Goal: Transaction & Acquisition: Download file/media

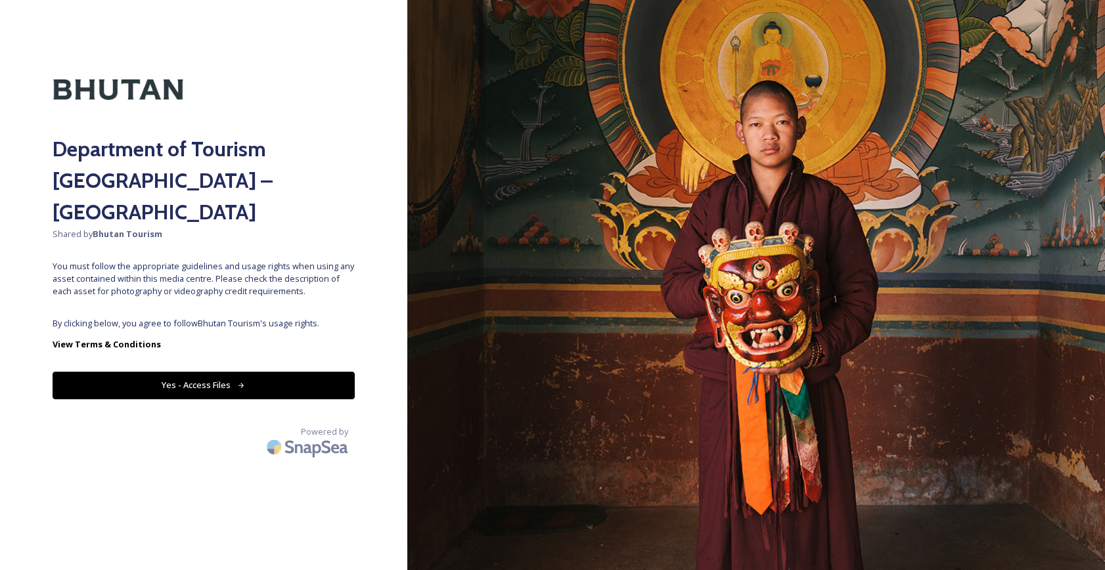
click at [223, 372] on button "Yes - Access Files" at bounding box center [204, 385] width 302 height 27
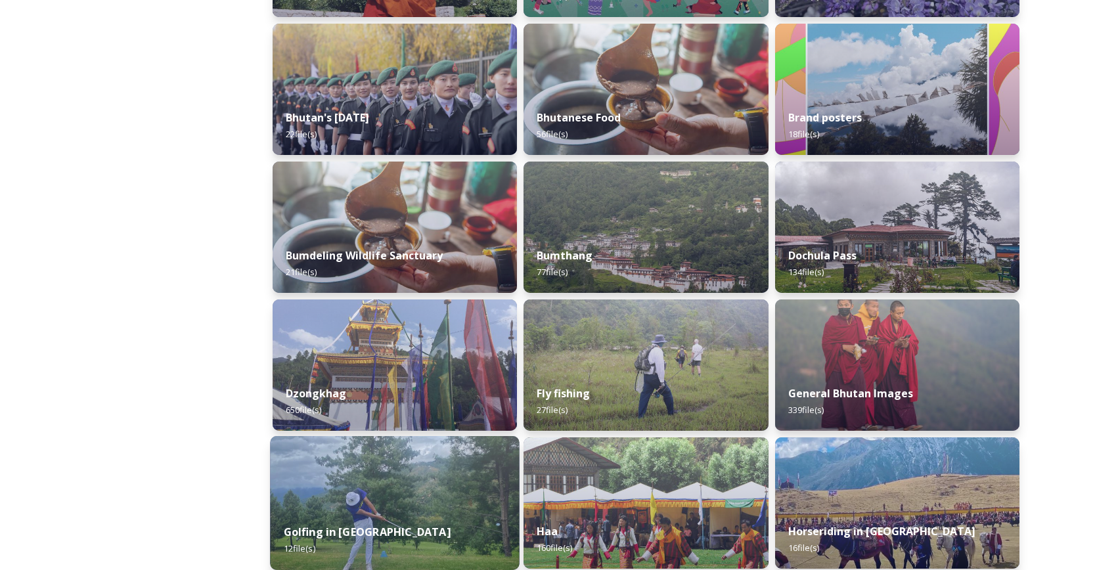
scroll to position [453, 0]
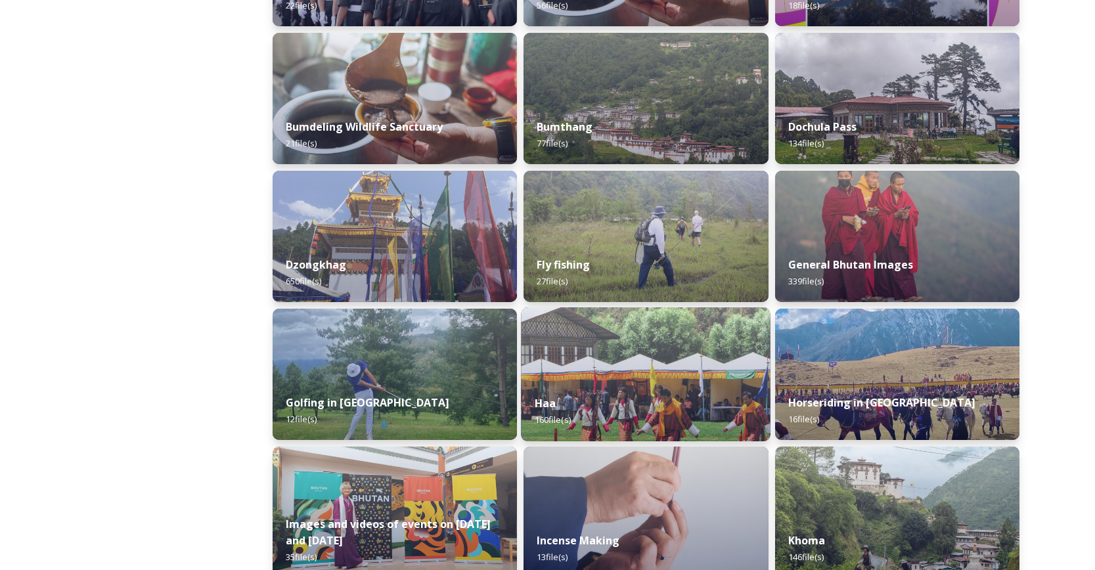
click at [603, 387] on div "Haa 160 file(s)" at bounding box center [647, 412] width 250 height 60
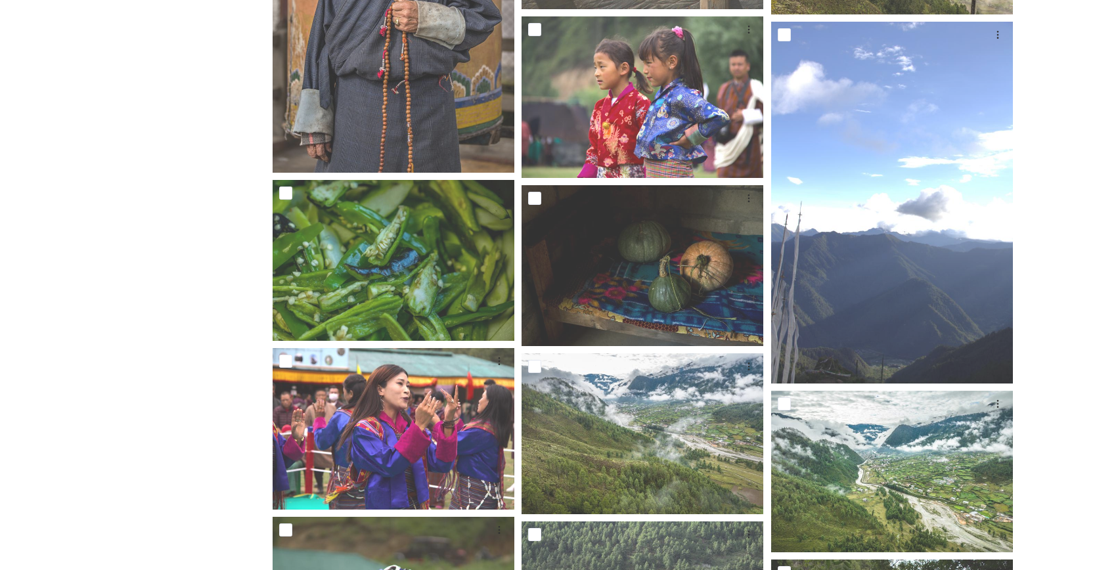
scroll to position [2314, 0]
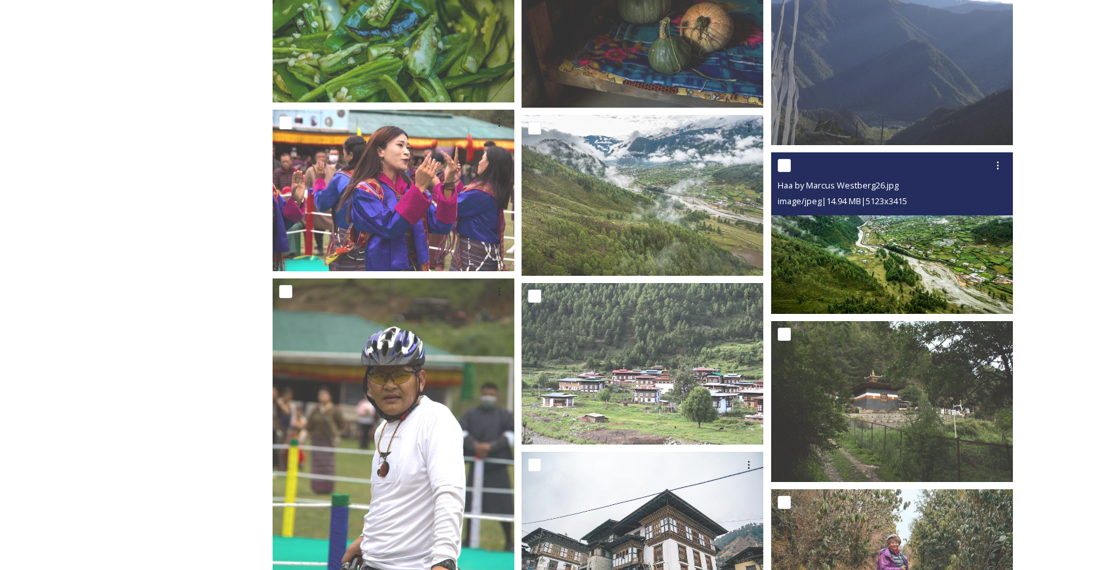
click at [787, 167] on input "checkbox" at bounding box center [784, 165] width 13 height 13
checkbox input "true"
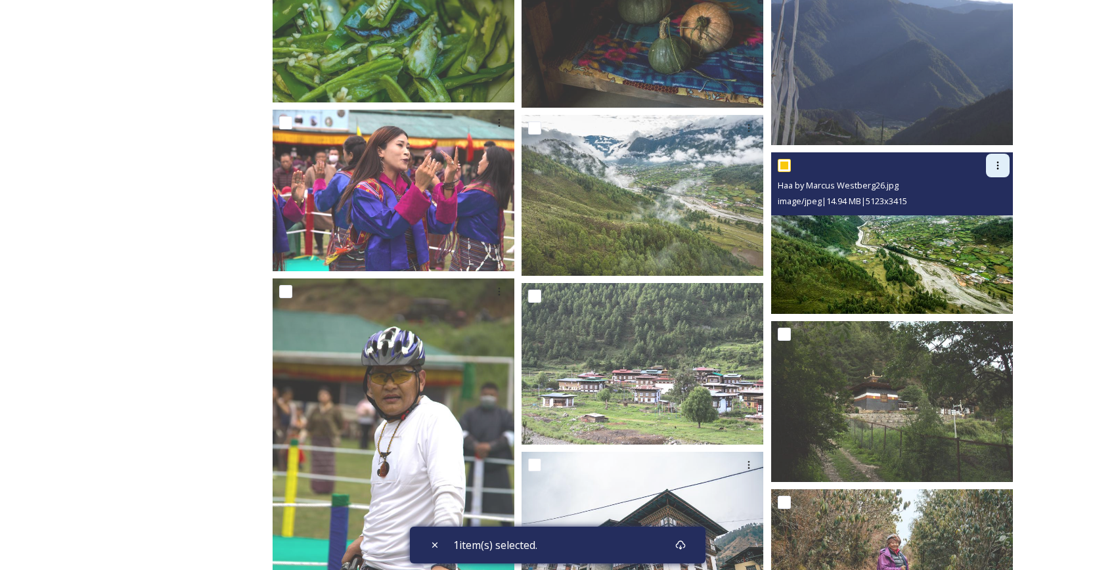
click at [998, 162] on icon at bounding box center [998, 165] width 11 height 11
click at [976, 218] on span "Download" at bounding box center [983, 220] width 40 height 12
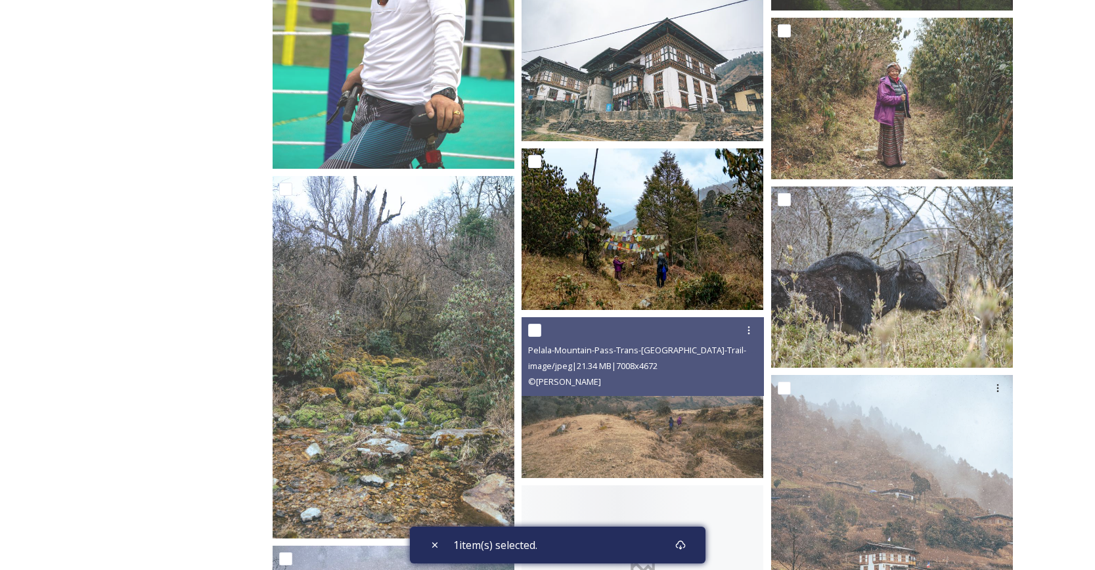
scroll to position [2692, 0]
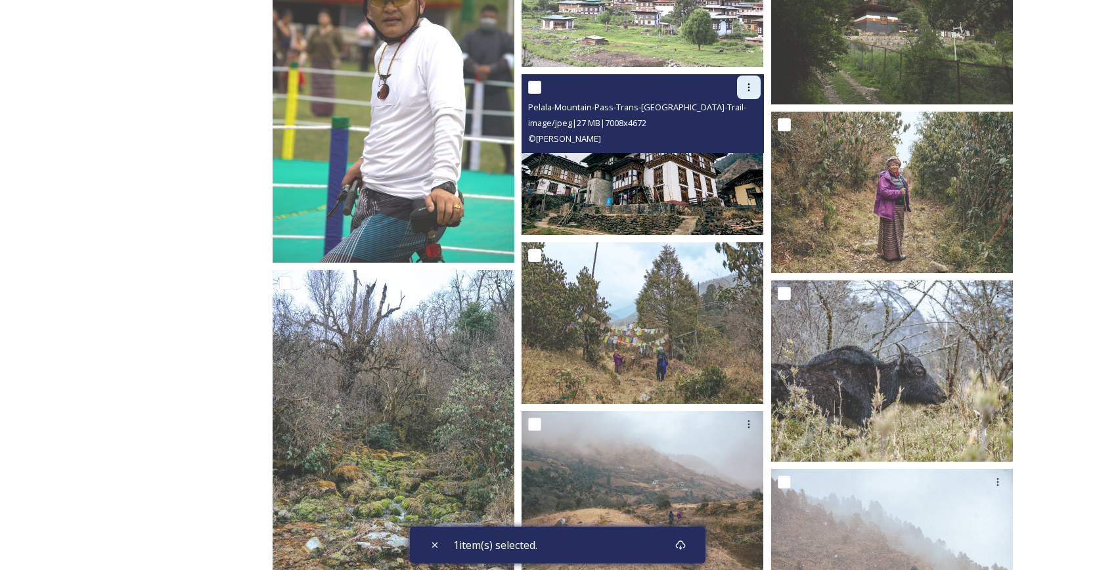
click at [755, 86] on div at bounding box center [749, 88] width 24 height 24
click at [735, 142] on span "Download" at bounding box center [734, 141] width 40 height 12
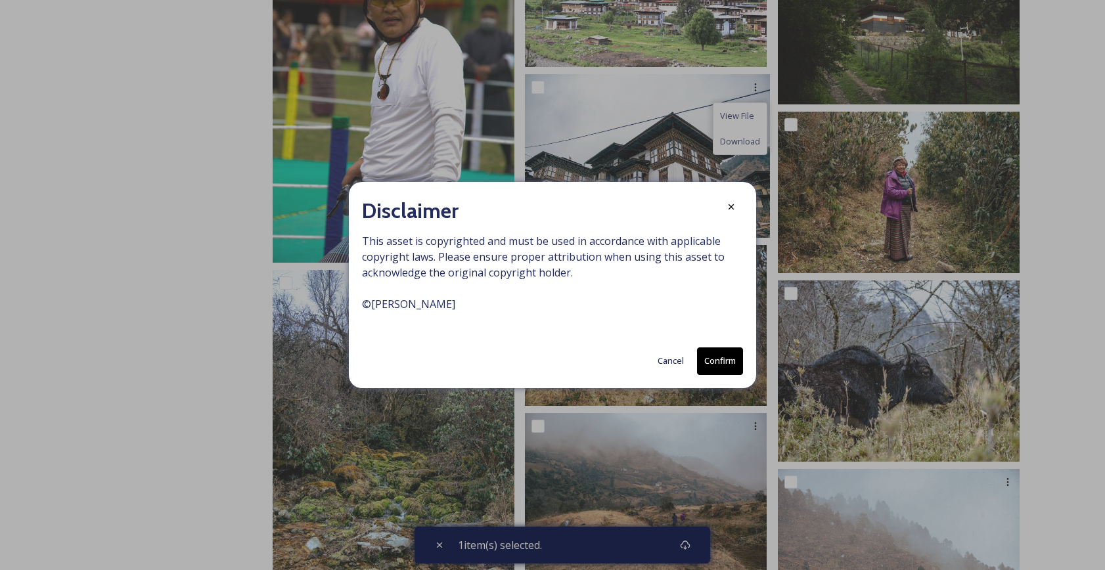
click at [719, 362] on button "Confirm" at bounding box center [720, 361] width 46 height 27
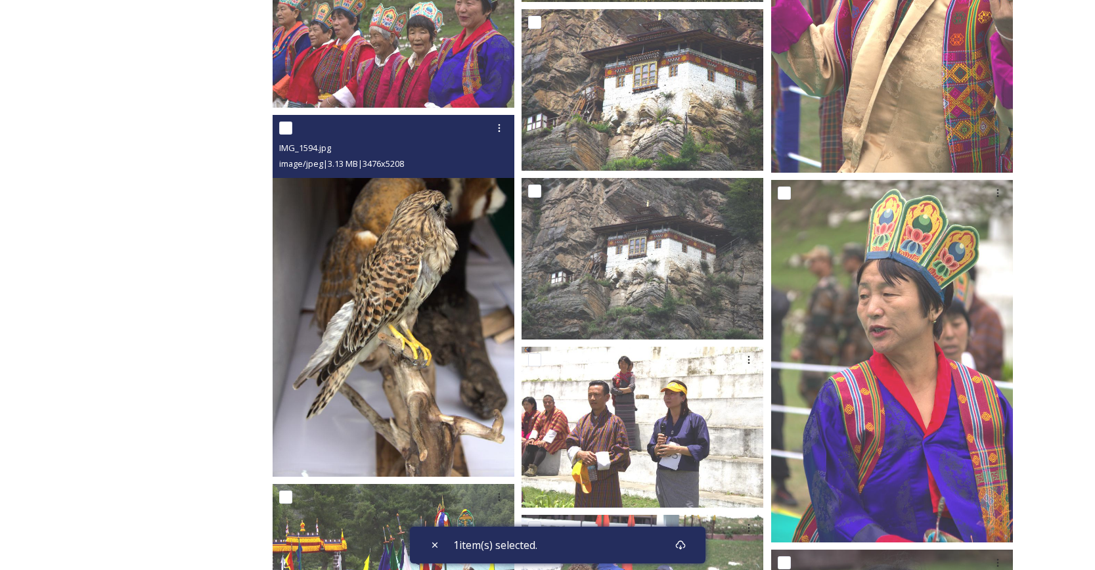
scroll to position [8899, 0]
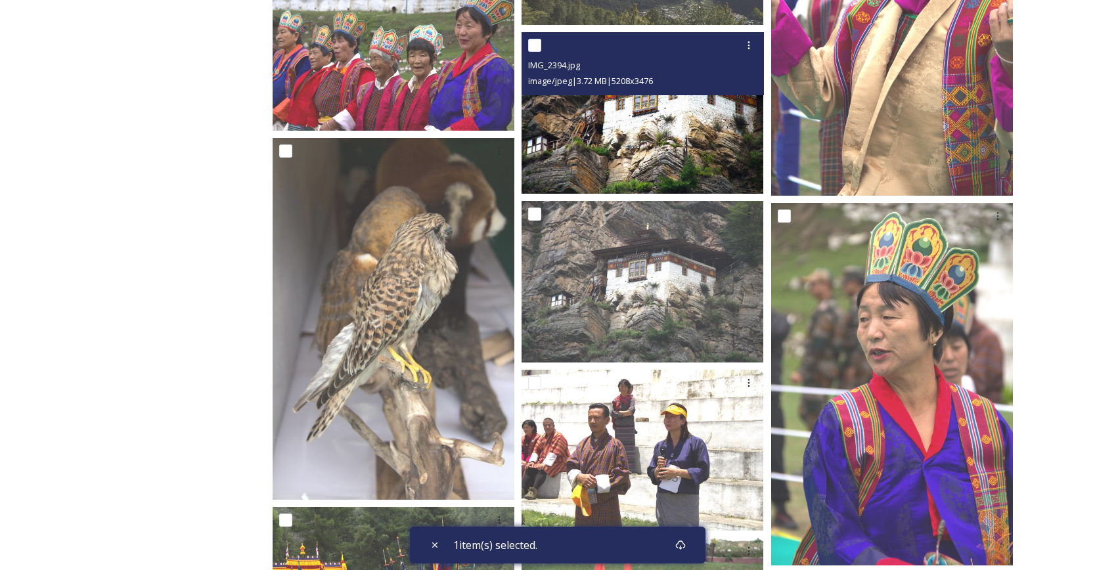
click at [541, 46] on input "checkbox" at bounding box center [534, 45] width 13 height 13
checkbox input "true"
click at [751, 46] on icon at bounding box center [749, 45] width 11 height 11
click at [736, 103] on span "Download" at bounding box center [734, 100] width 40 height 12
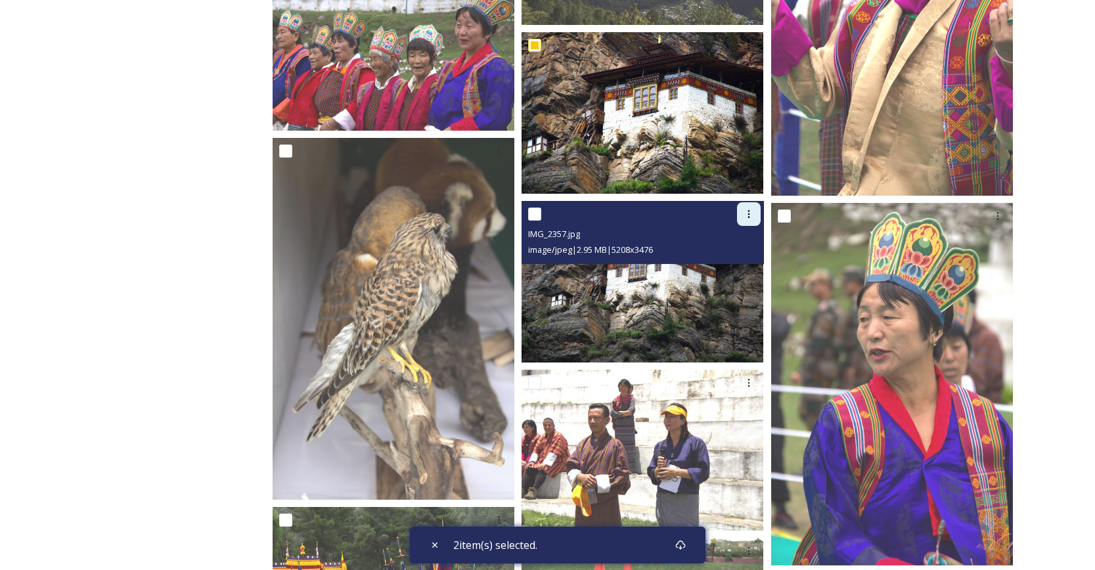
click at [746, 210] on icon at bounding box center [749, 214] width 11 height 11
click at [747, 265] on span "Download" at bounding box center [734, 268] width 40 height 12
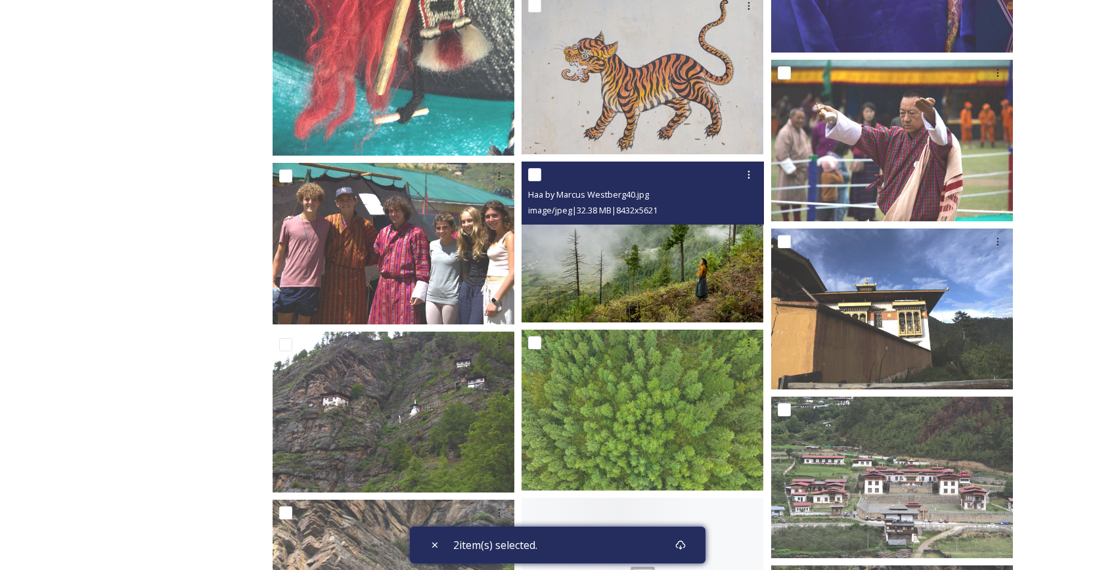
scroll to position [10039, 0]
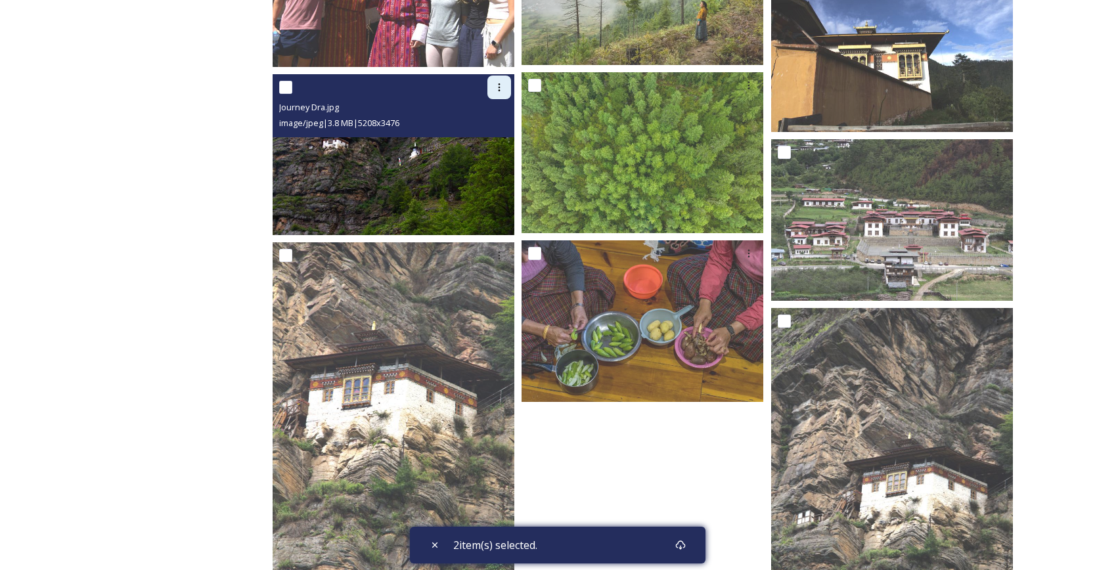
click at [498, 89] on icon at bounding box center [499, 87] width 11 height 11
click at [489, 143] on span "Download" at bounding box center [484, 141] width 40 height 12
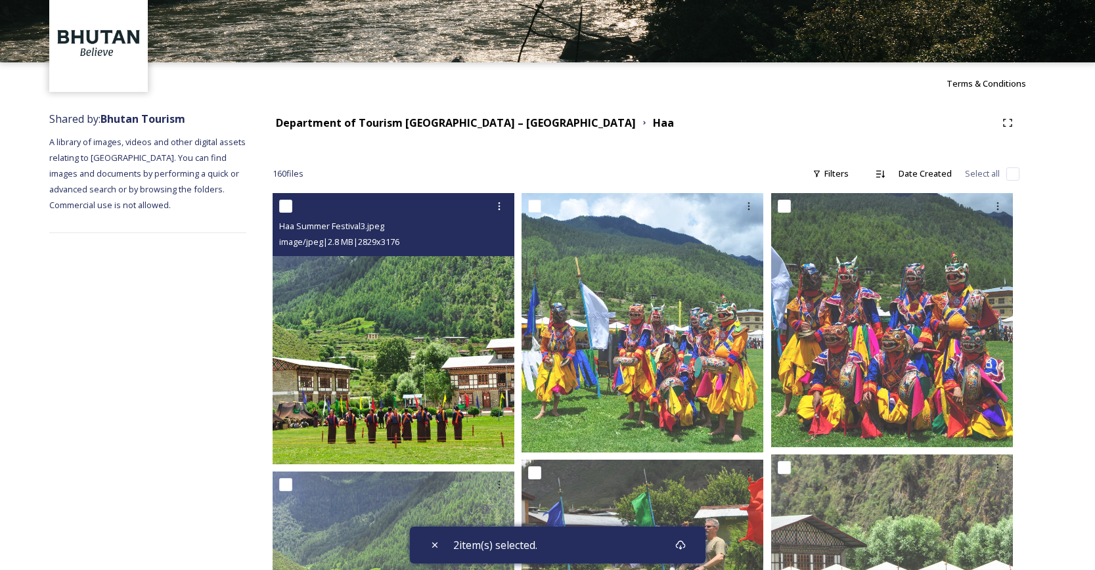
scroll to position [0, 0]
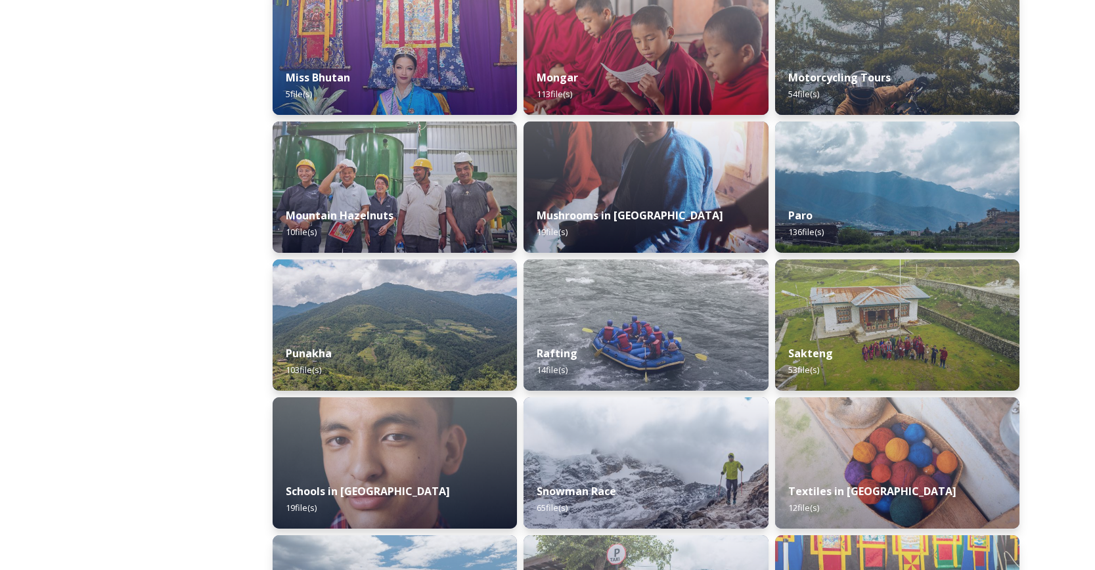
scroll to position [1147, 0]
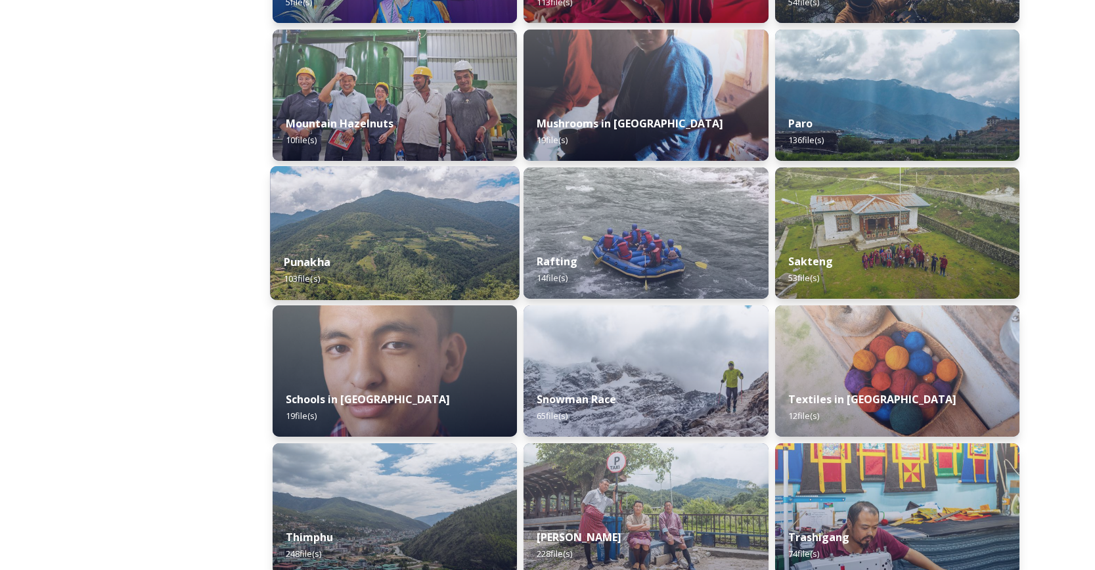
click at [373, 252] on div "Punakha 103 file(s)" at bounding box center [395, 271] width 250 height 60
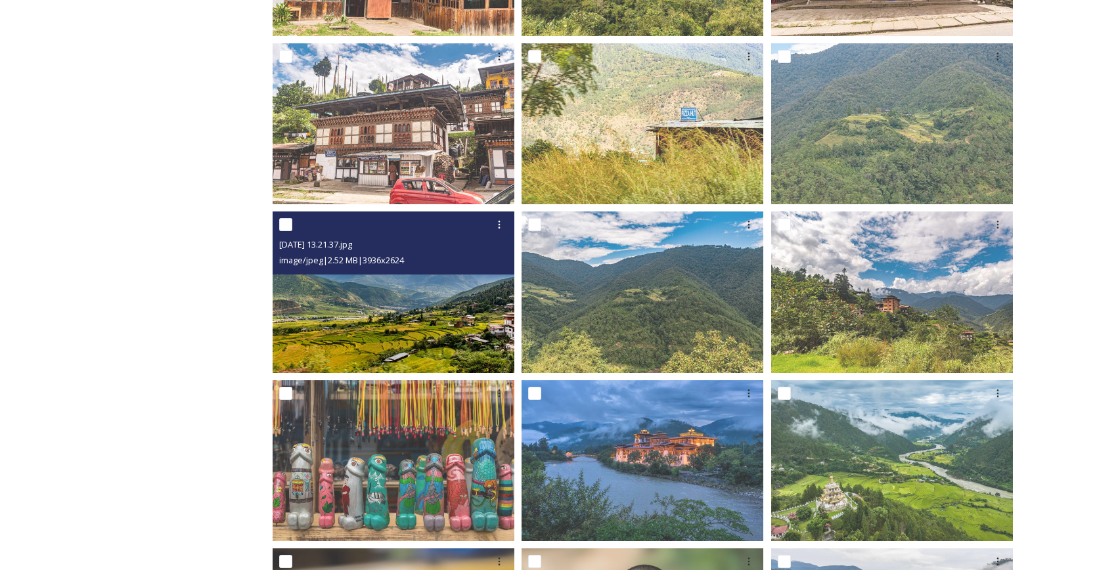
scroll to position [658, 0]
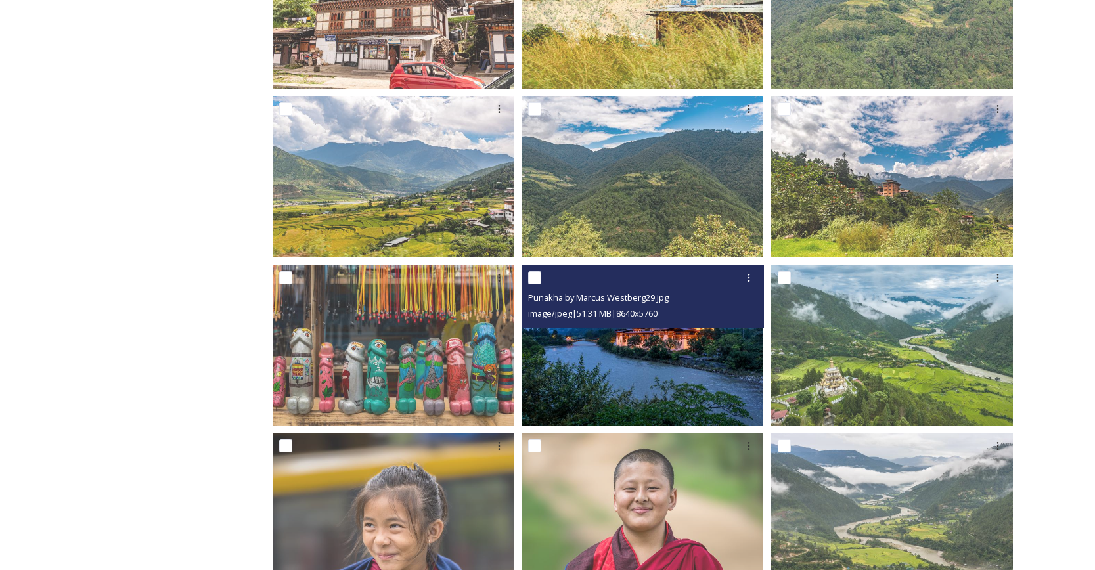
click at [538, 275] on input "checkbox" at bounding box center [534, 277] width 13 height 13
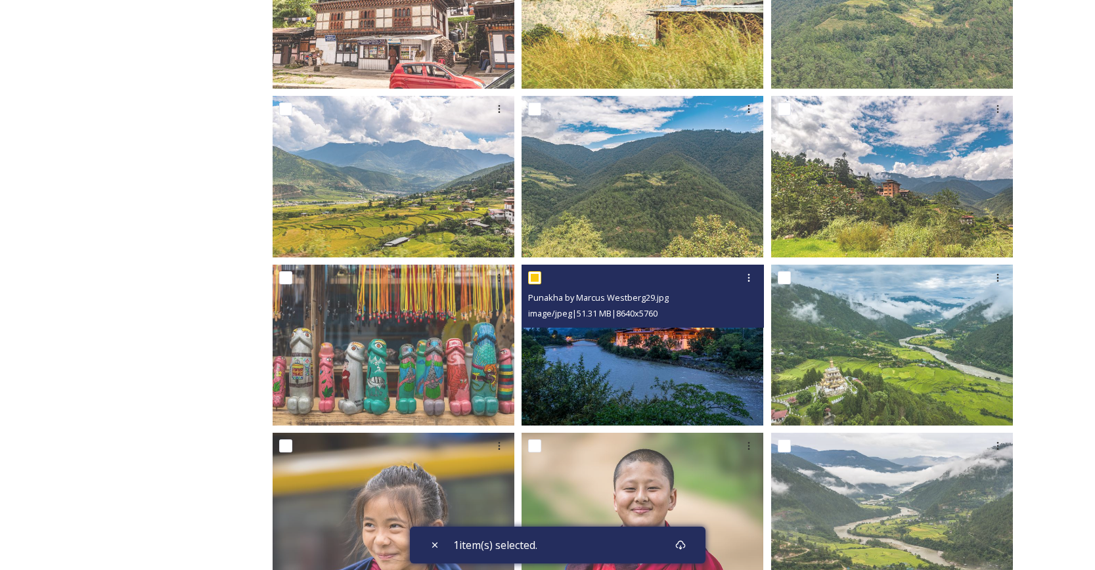
click at [536, 279] on input "checkbox" at bounding box center [534, 277] width 13 height 13
checkbox input "false"
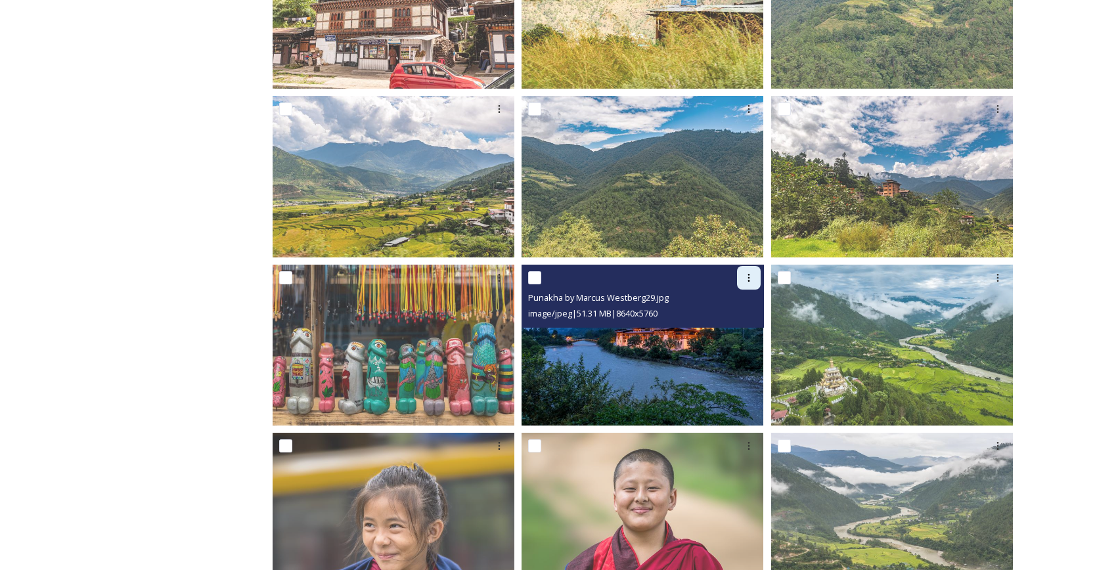
click at [745, 275] on icon at bounding box center [749, 278] width 11 height 11
click at [735, 333] on span "Download" at bounding box center [734, 332] width 40 height 12
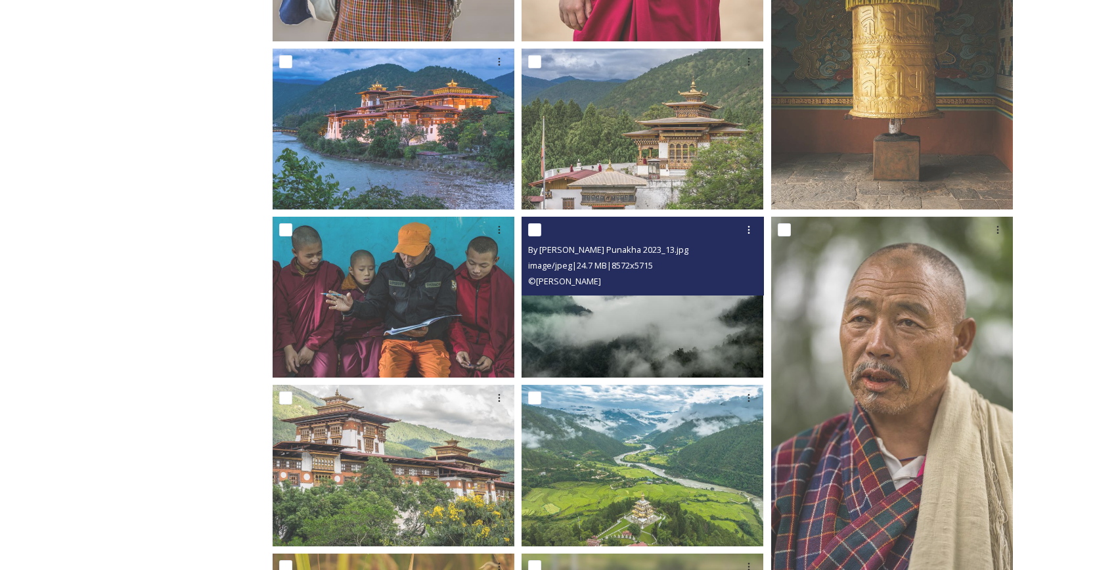
scroll to position [1661, 0]
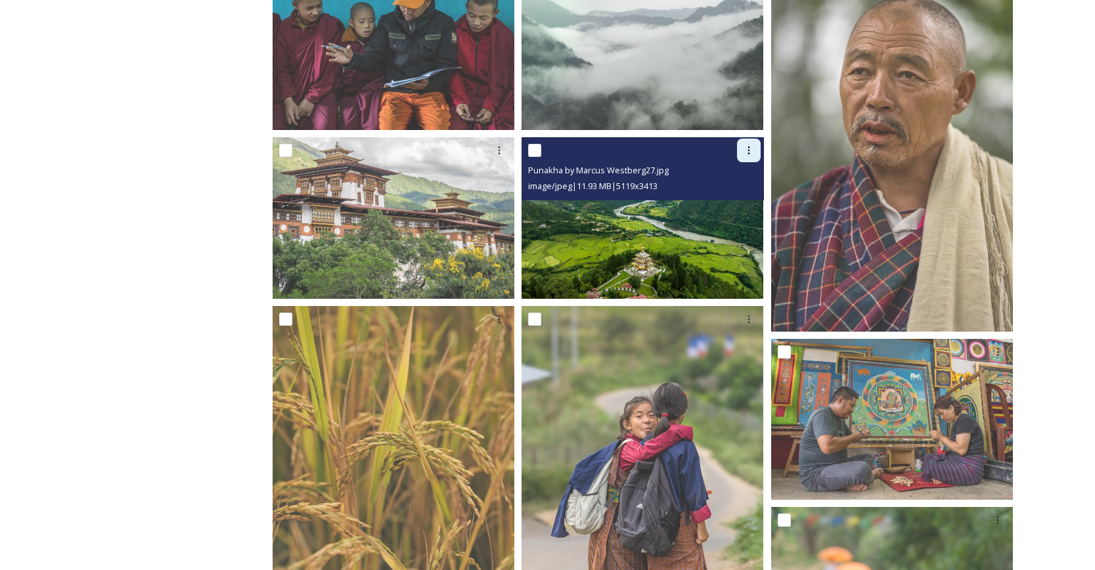
click at [748, 156] on icon at bounding box center [749, 150] width 11 height 11
click at [730, 205] on span "Download" at bounding box center [734, 205] width 40 height 12
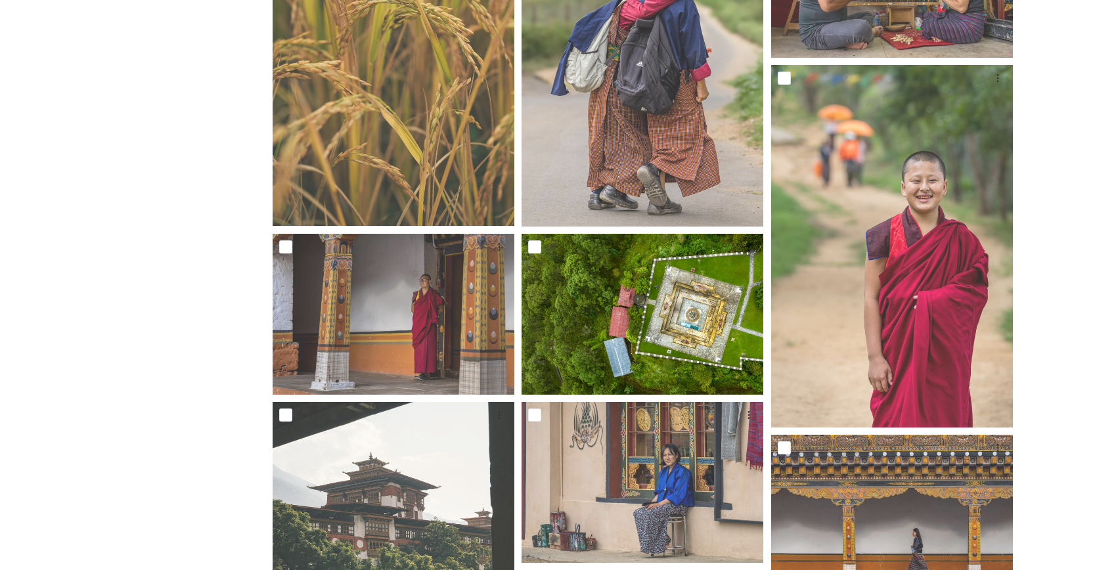
scroll to position [2191, 0]
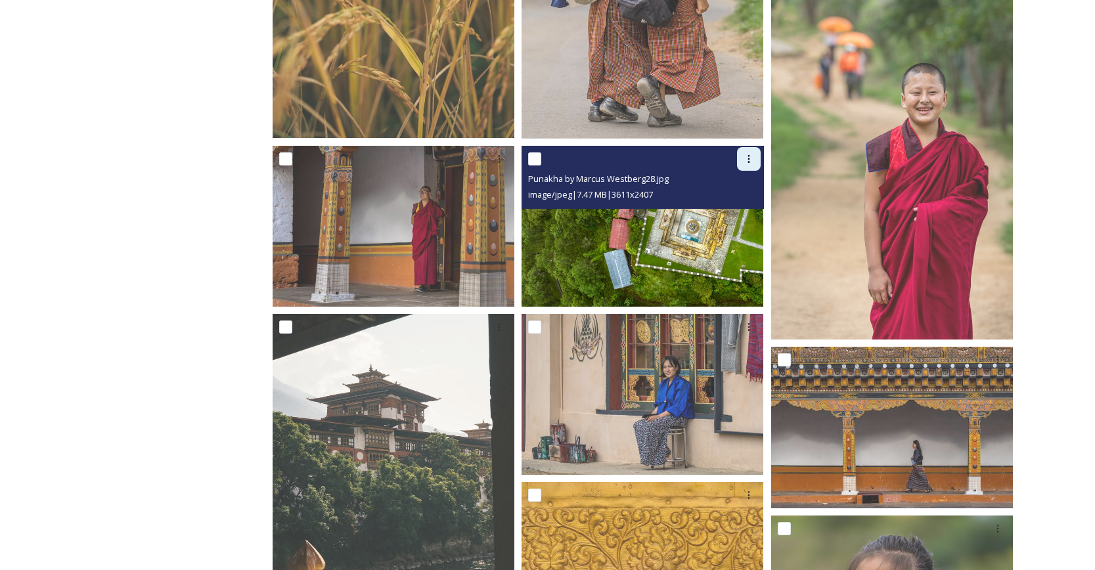
click at [747, 149] on div at bounding box center [749, 159] width 24 height 24
click at [743, 210] on span "Download" at bounding box center [734, 213] width 40 height 12
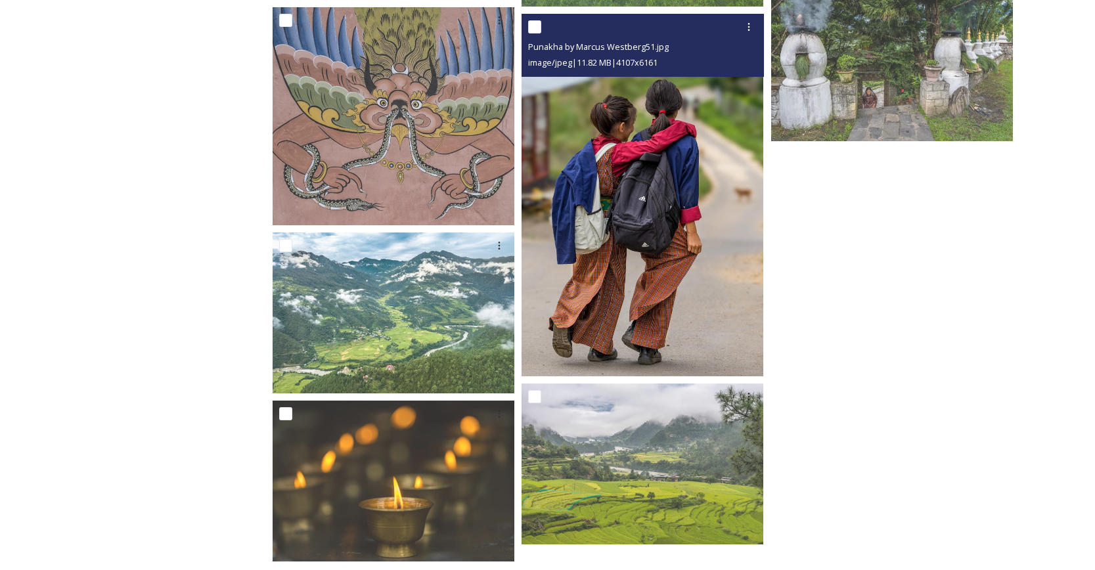
scroll to position [6855, 0]
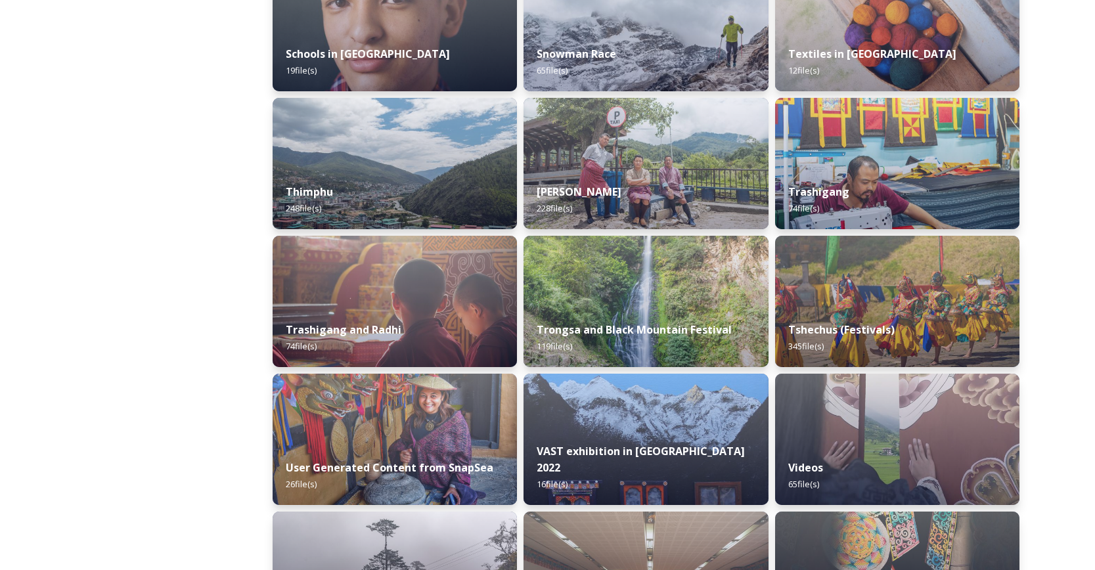
scroll to position [2130, 0]
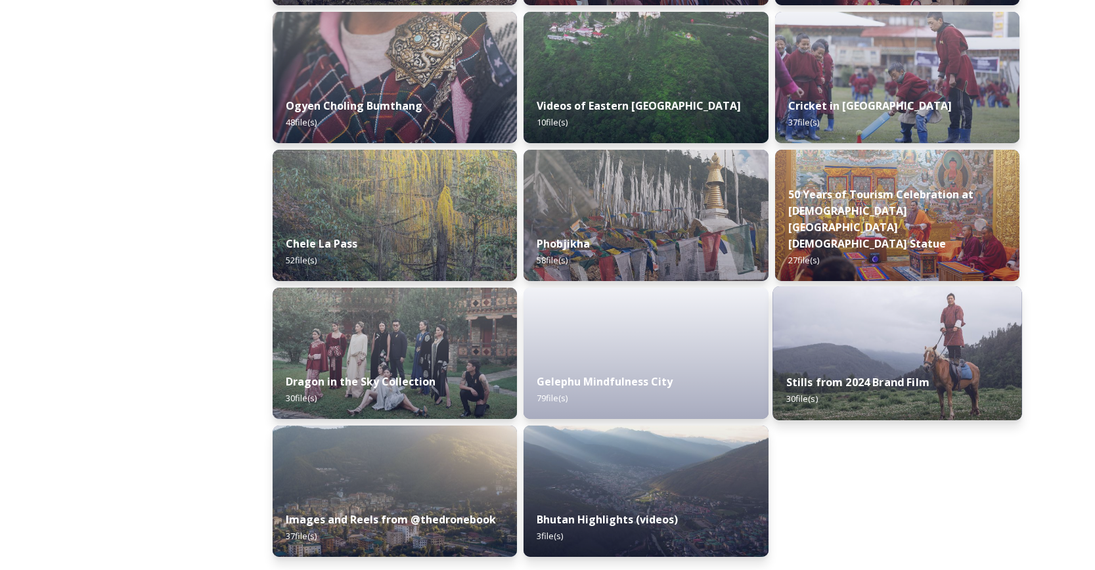
click at [833, 325] on img at bounding box center [898, 354] width 250 height 134
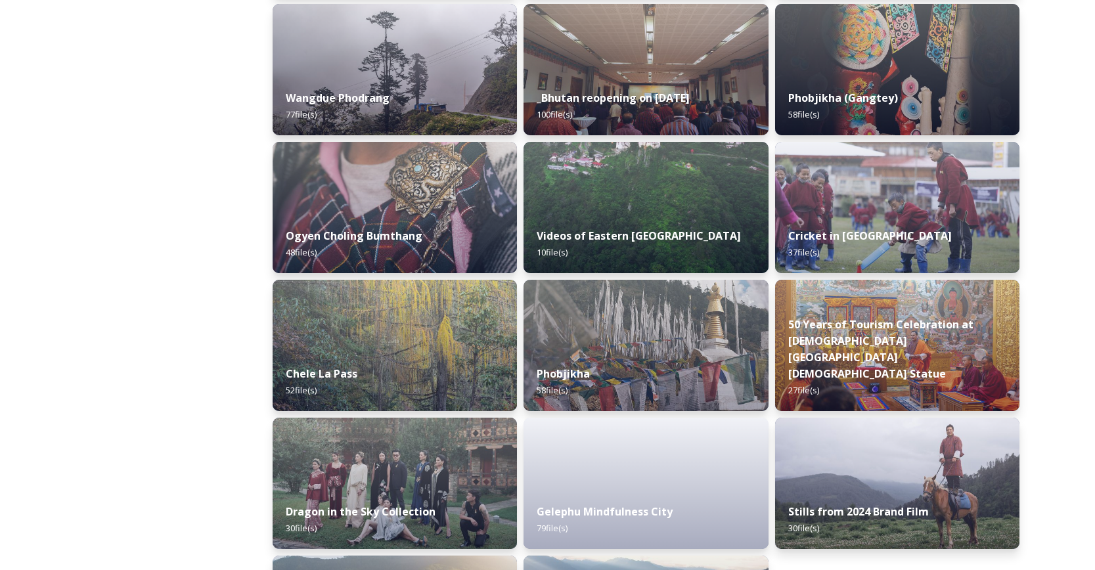
scroll to position [2003, 0]
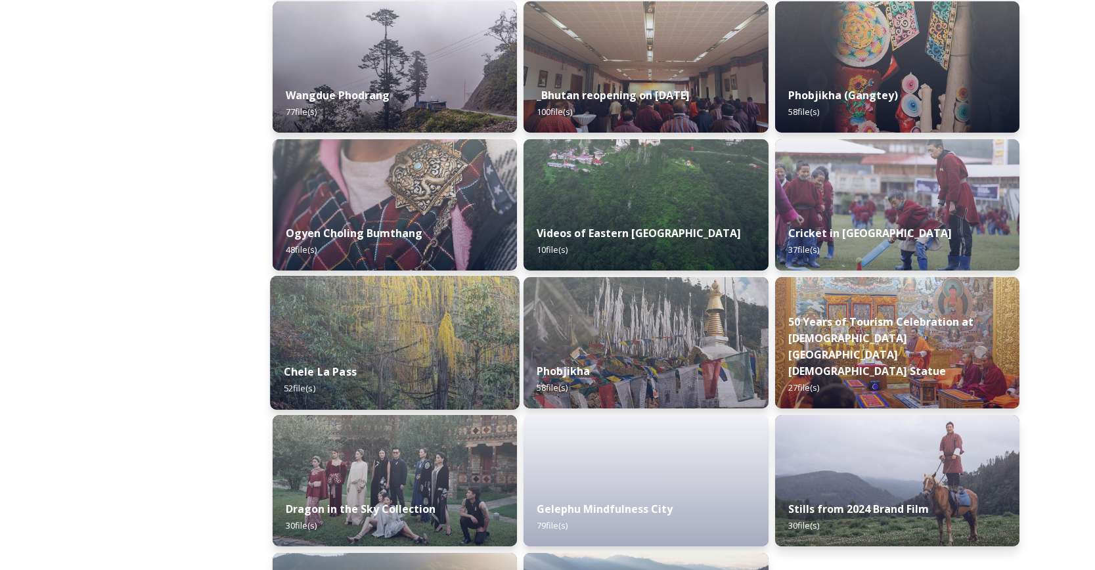
click at [363, 333] on img at bounding box center [395, 343] width 250 height 134
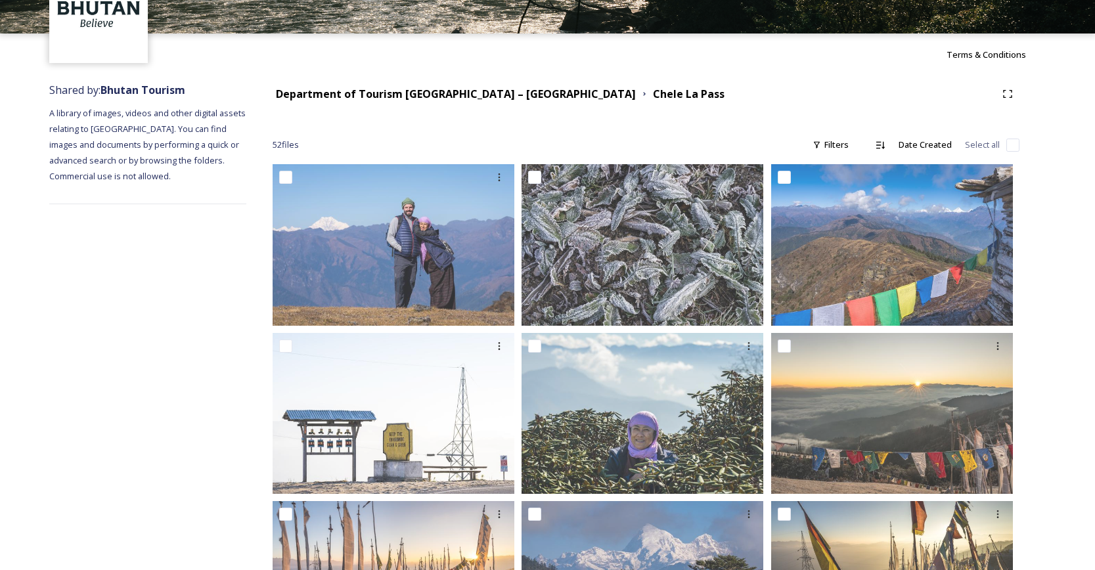
scroll to position [173, 0]
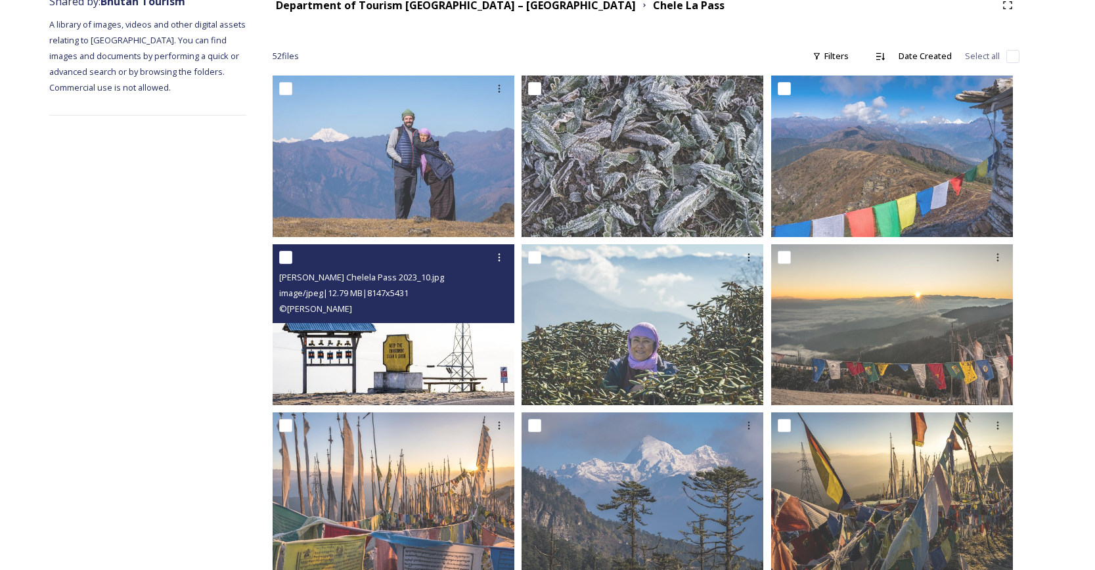
click at [366, 363] on img at bounding box center [394, 325] width 242 height 162
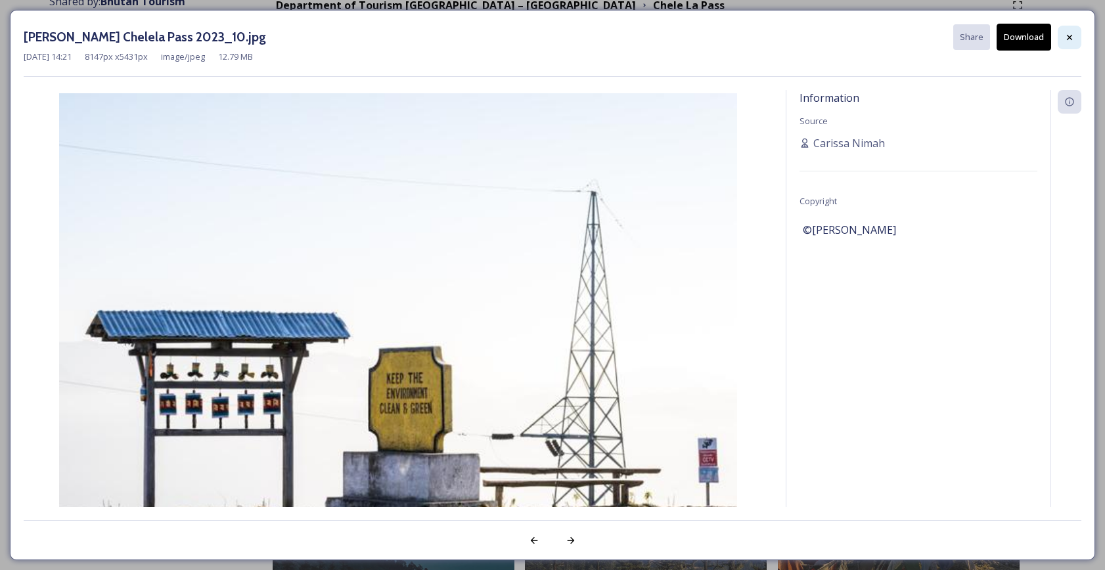
click at [1066, 38] on icon at bounding box center [1070, 37] width 11 height 11
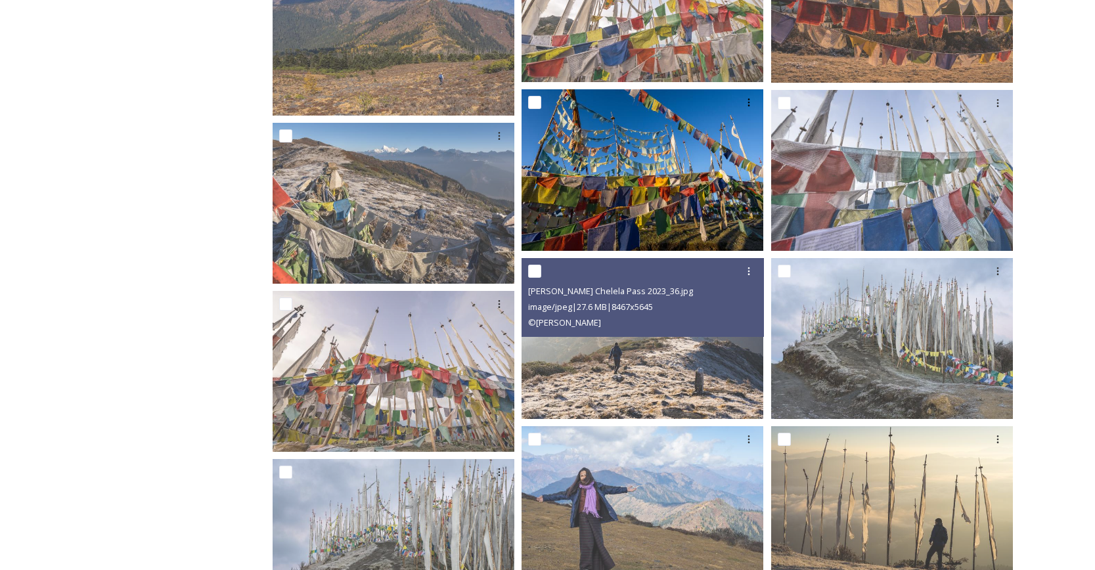
scroll to position [1420, 0]
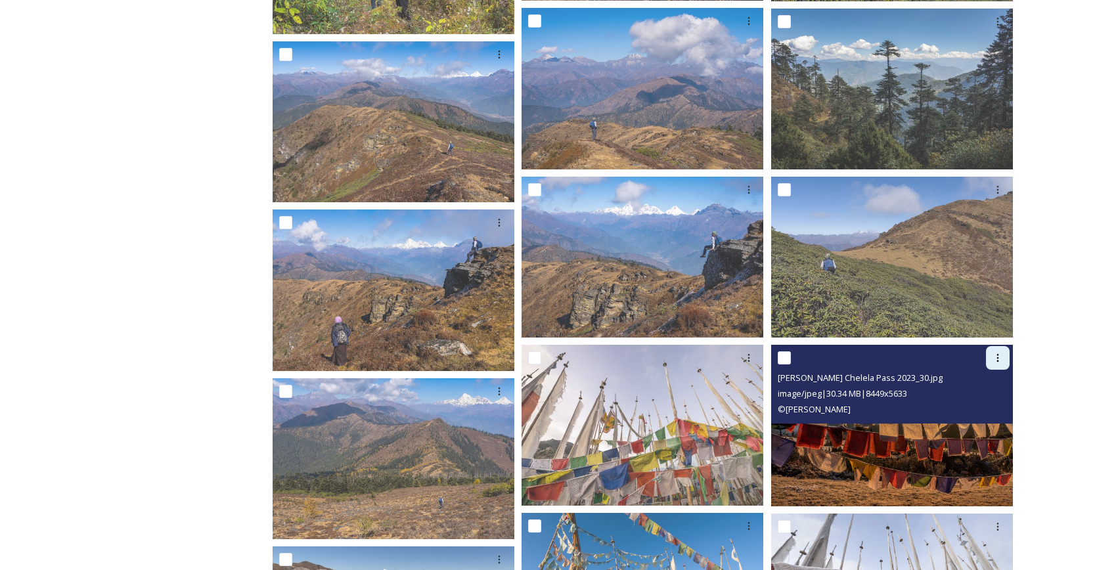
click at [997, 359] on icon at bounding box center [998, 358] width 11 height 11
click at [990, 407] on span "Download" at bounding box center [983, 412] width 40 height 12
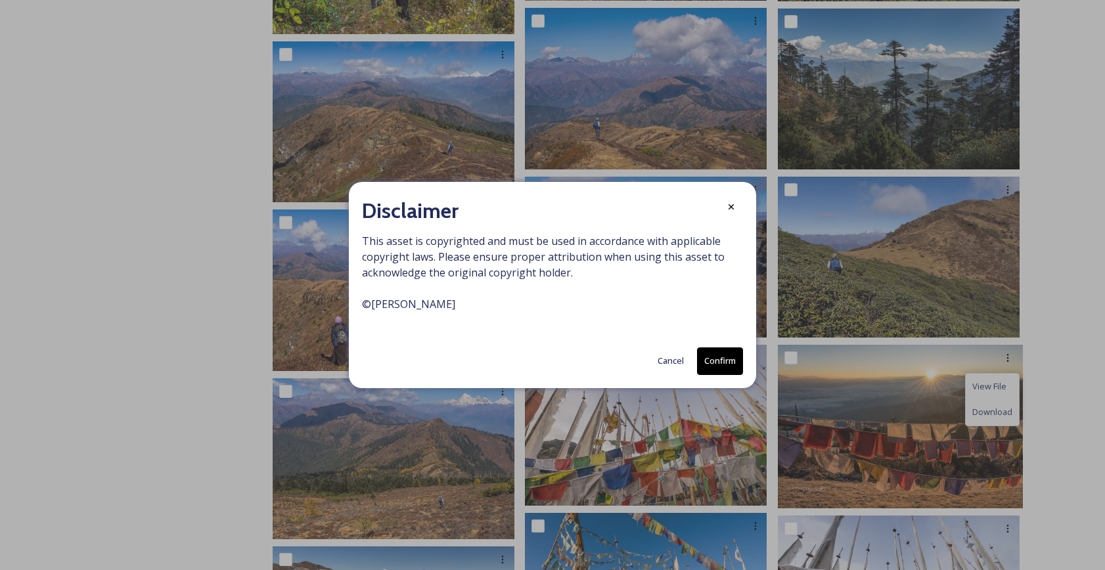
click at [725, 356] on button "Confirm" at bounding box center [720, 361] width 46 height 27
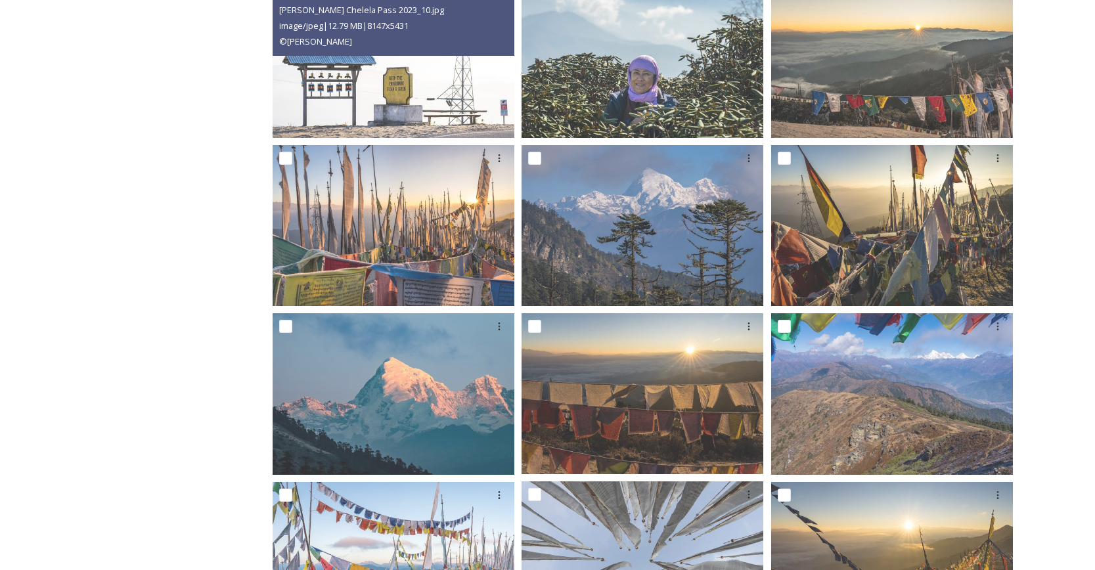
scroll to position [0, 0]
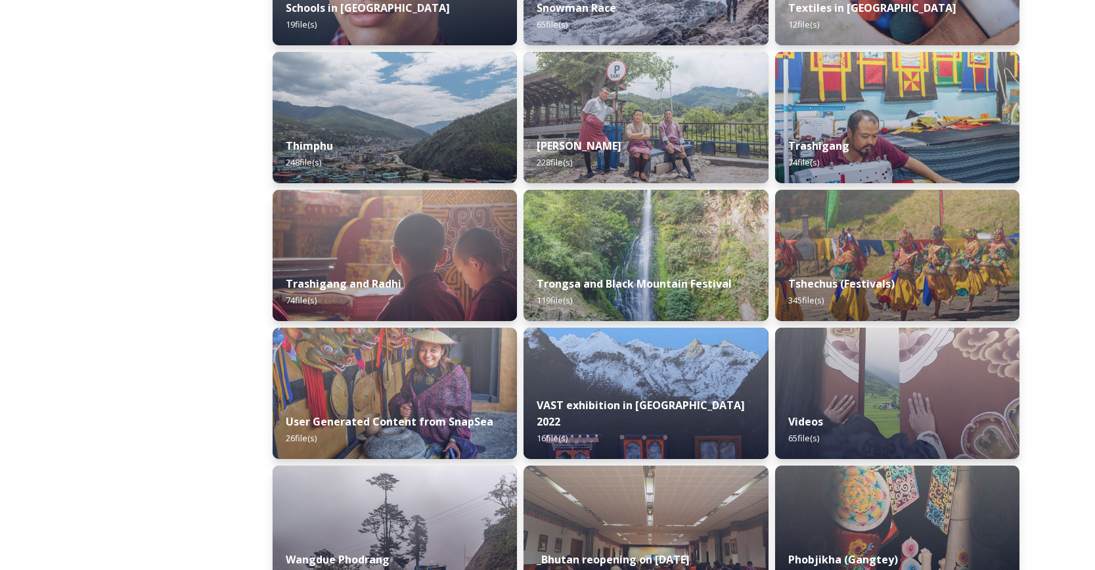
scroll to position [1632, 0]
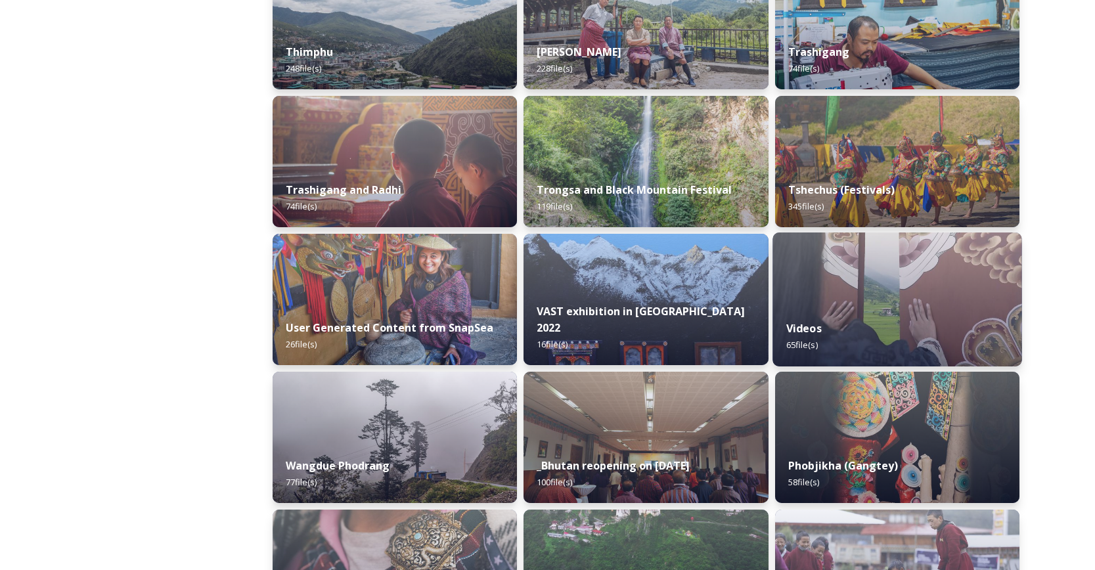
click at [836, 292] on img at bounding box center [898, 300] width 250 height 134
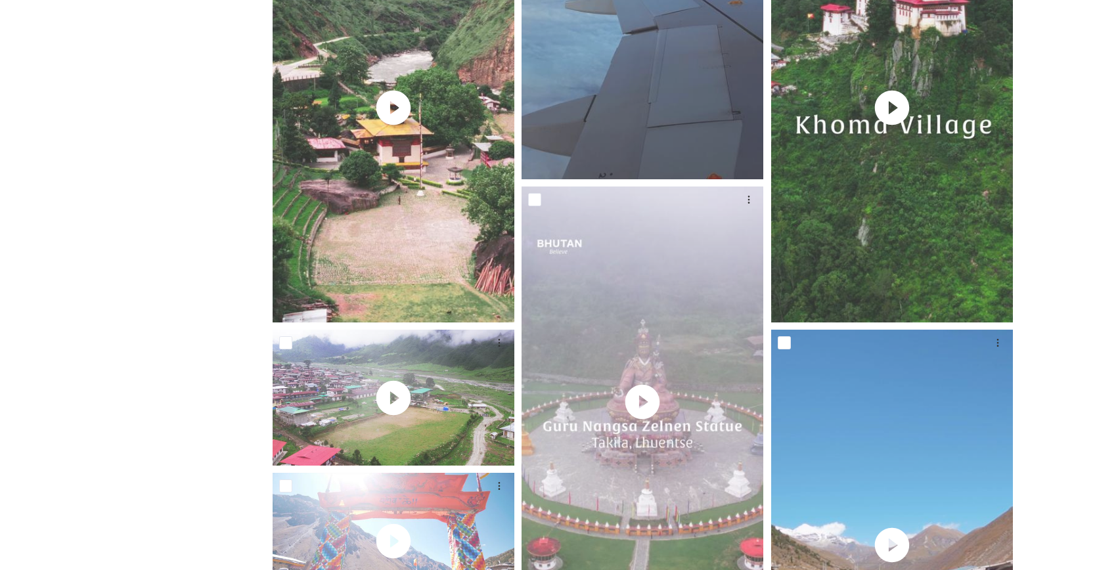
scroll to position [325, 0]
